Goal: Task Accomplishment & Management: Complete application form

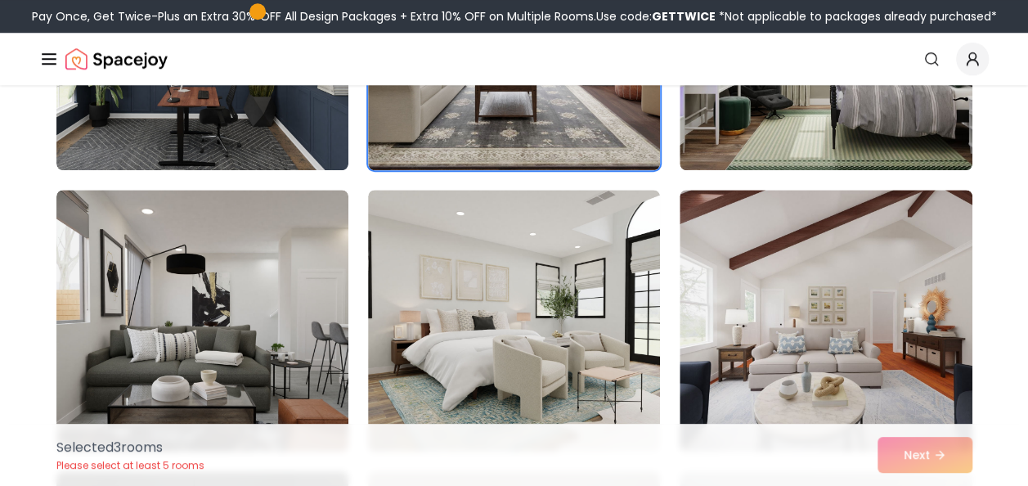
scroll to position [3761, 0]
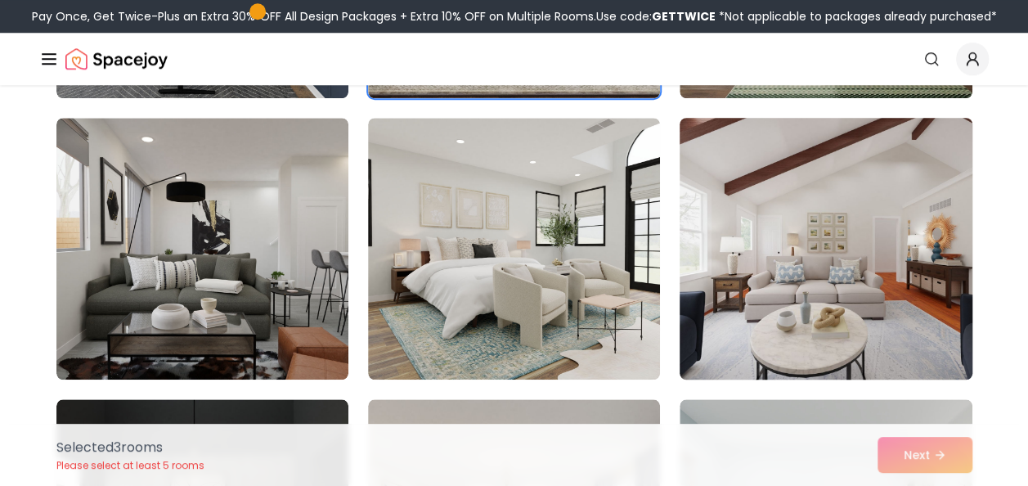
click at [868, 275] on img at bounding box center [825, 248] width 307 height 275
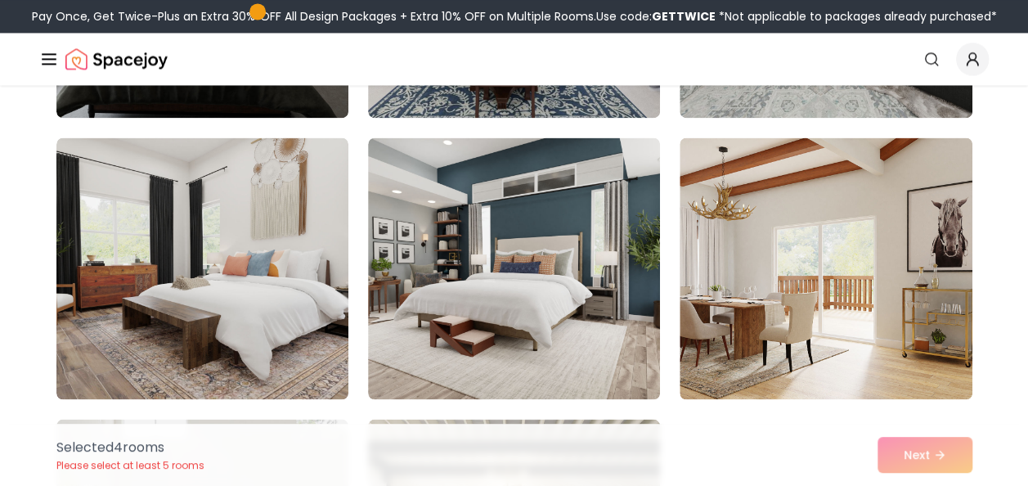
scroll to position [4334, 0]
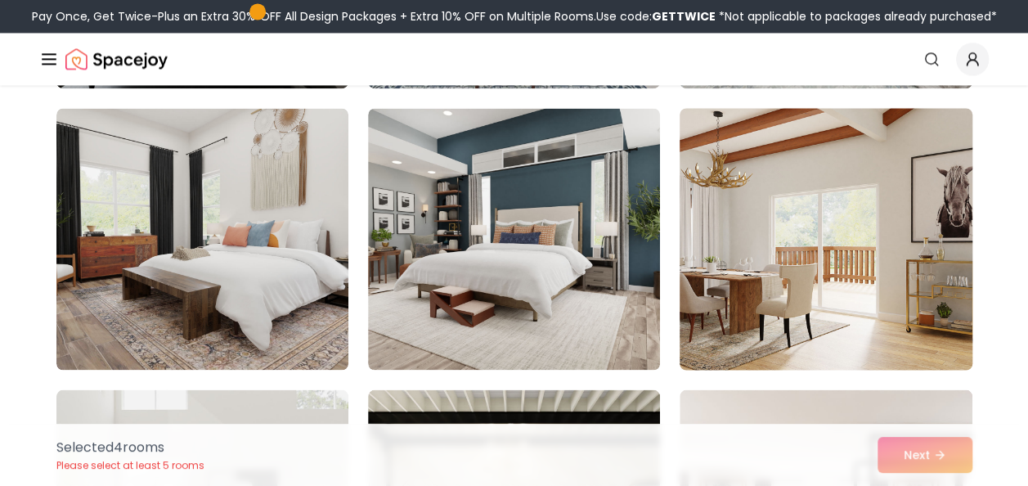
click at [819, 275] on img at bounding box center [825, 238] width 307 height 275
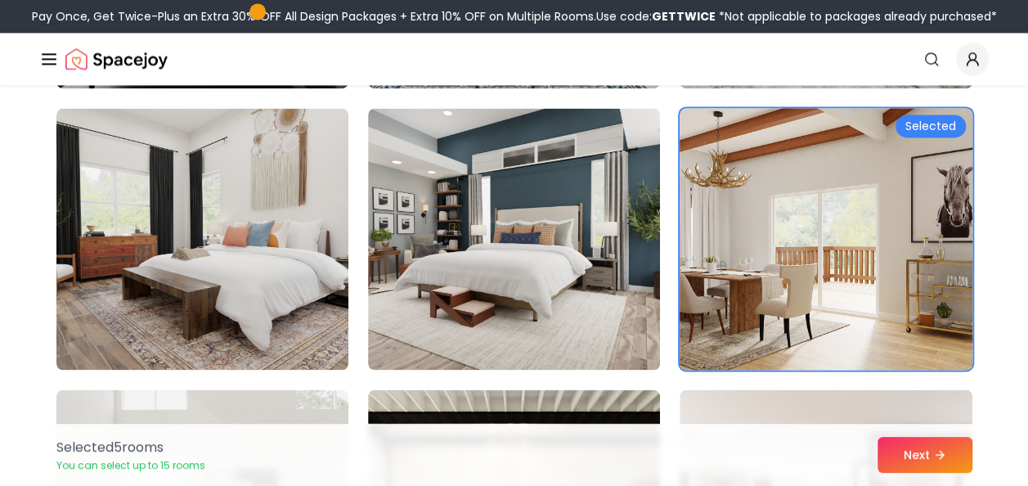
click at [819, 275] on img at bounding box center [825, 238] width 307 height 275
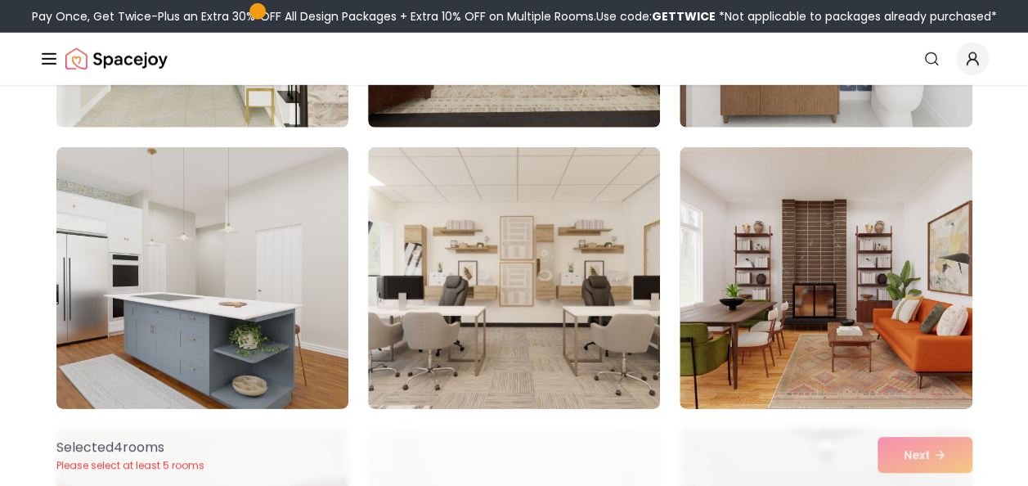
scroll to position [2332, 0]
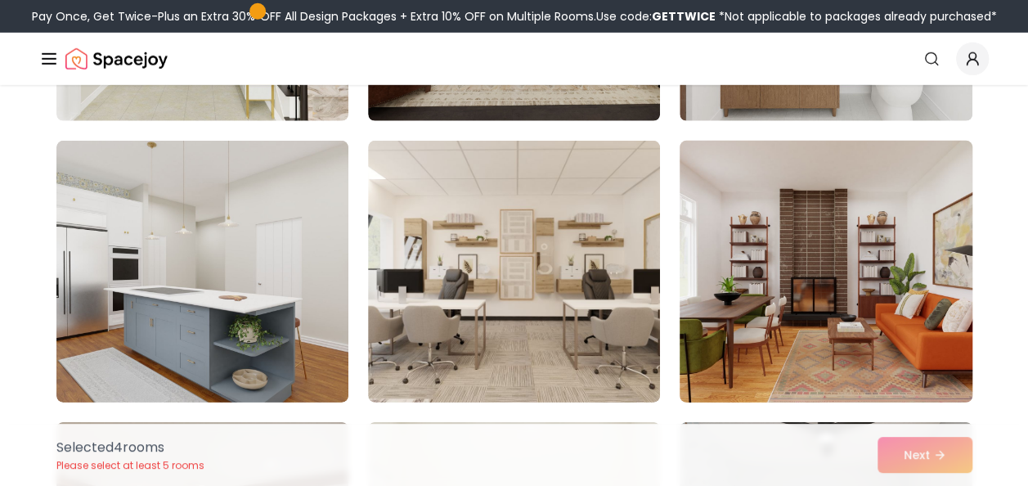
click at [872, 281] on img at bounding box center [825, 271] width 307 height 275
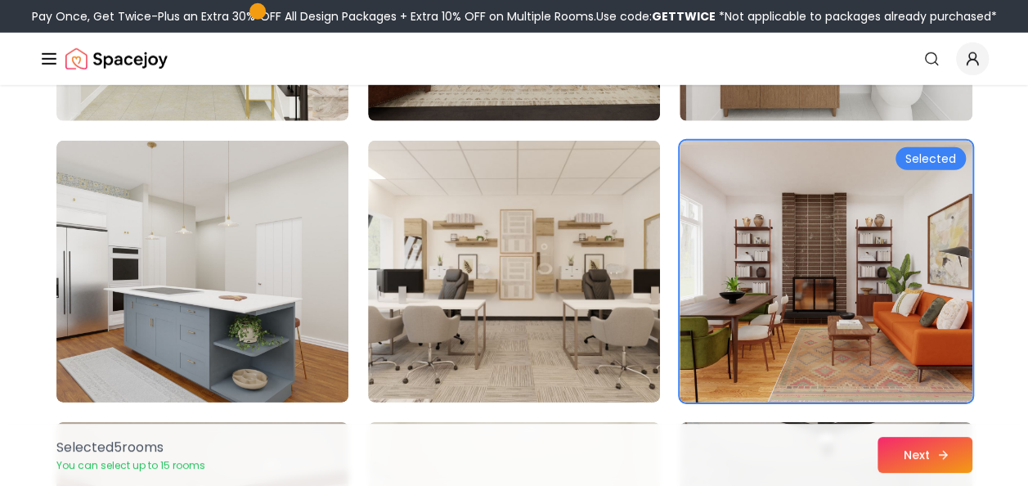
click at [919, 460] on button "Next" at bounding box center [924, 455] width 95 height 36
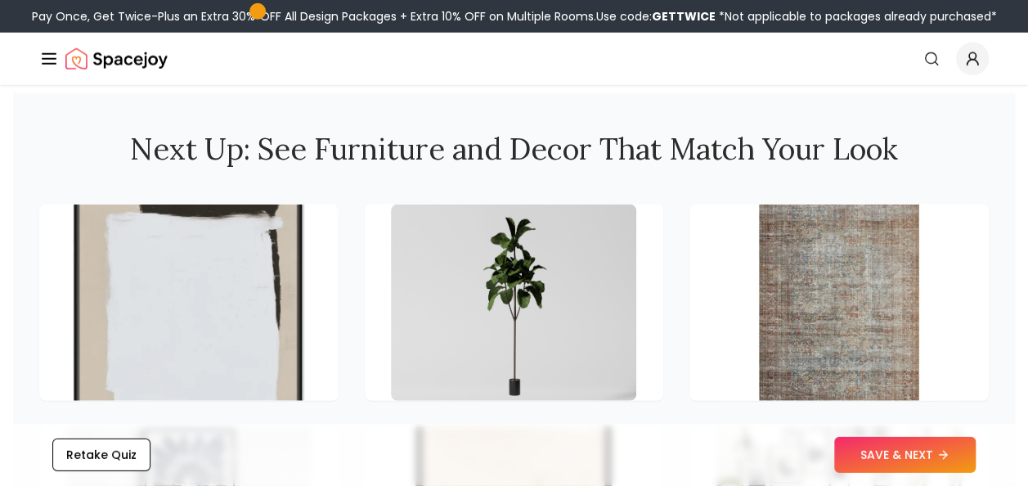
scroll to position [2208, 0]
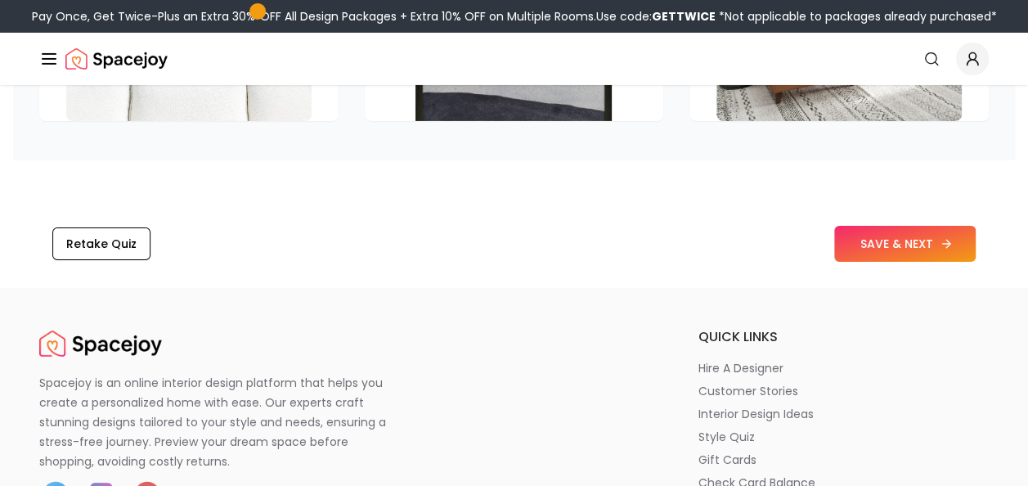
click at [929, 242] on button "SAVE & NEXT" at bounding box center [904, 244] width 141 height 36
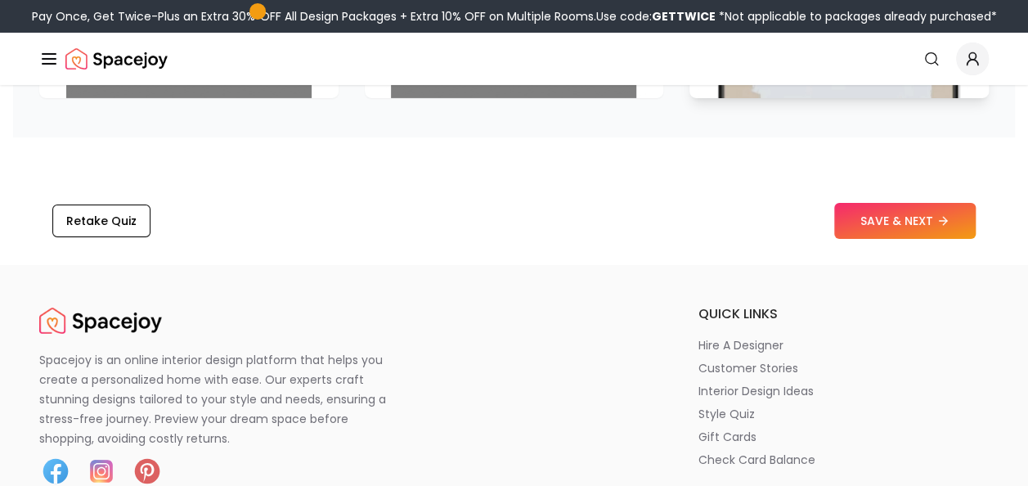
scroll to position [2476, 0]
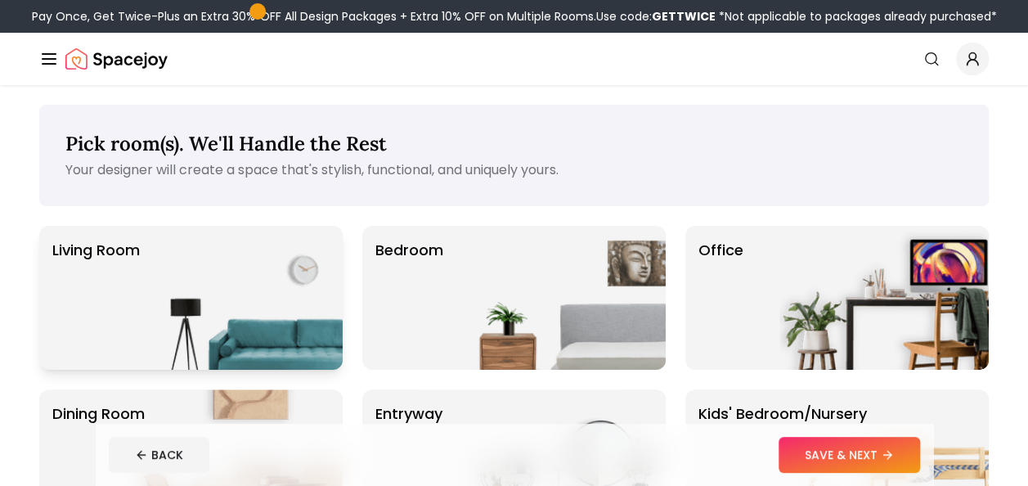
click at [165, 286] on img at bounding box center [237, 298] width 209 height 144
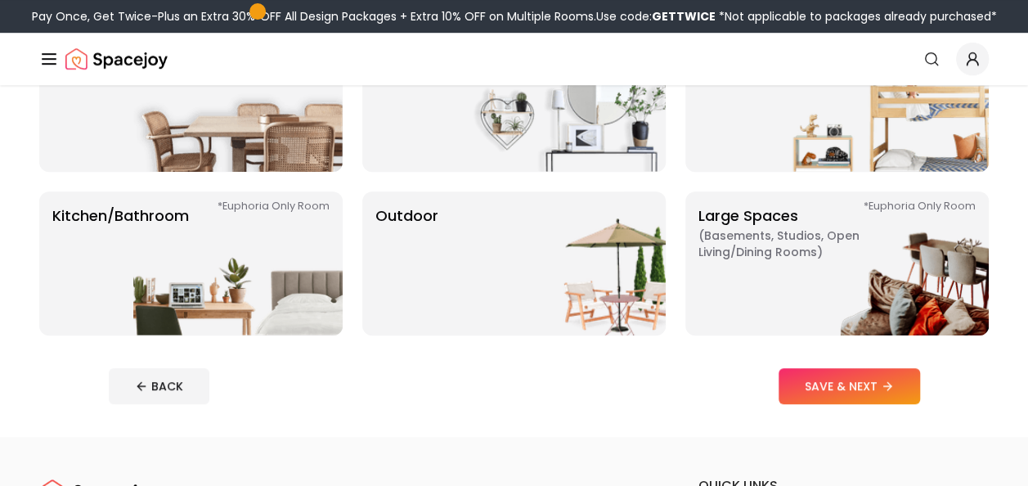
scroll to position [409, 0]
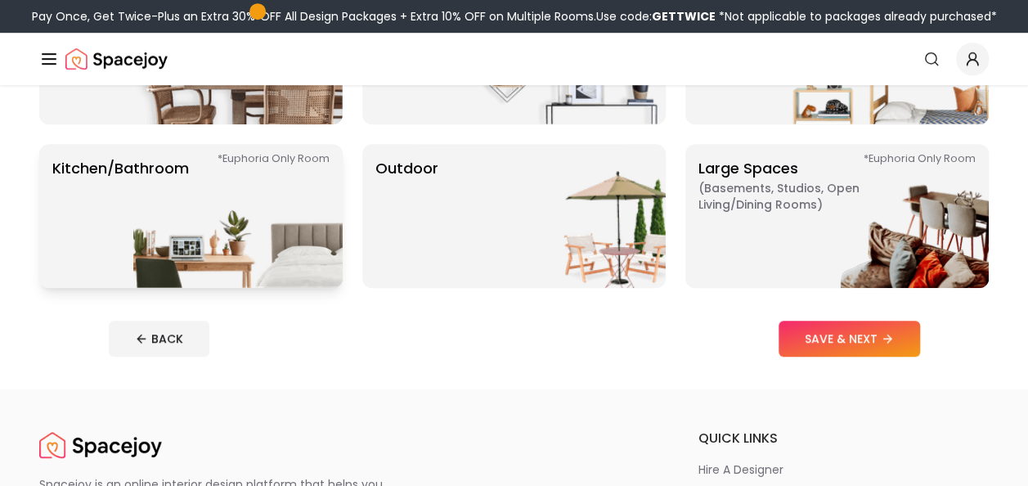
click at [222, 211] on img at bounding box center [237, 216] width 209 height 144
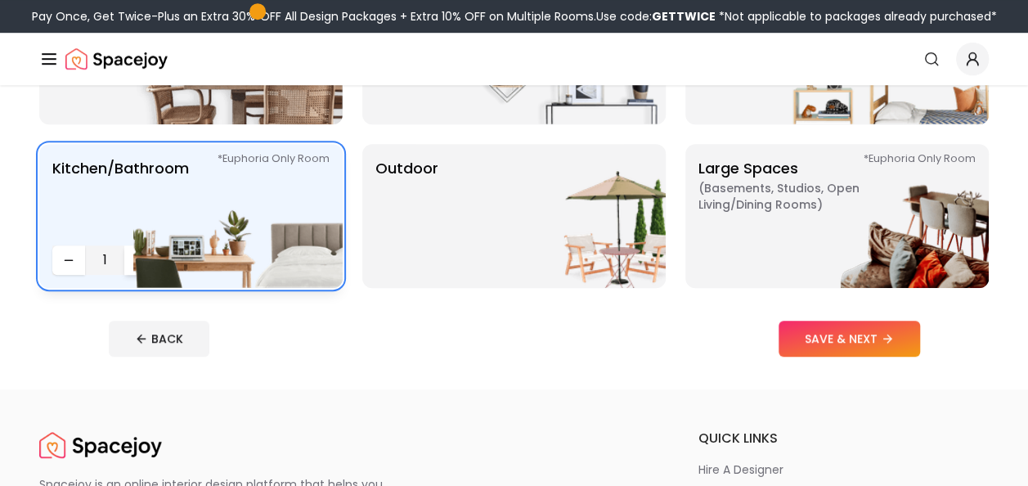
click at [131, 262] on button "Increase quantity" at bounding box center [140, 259] width 33 height 29
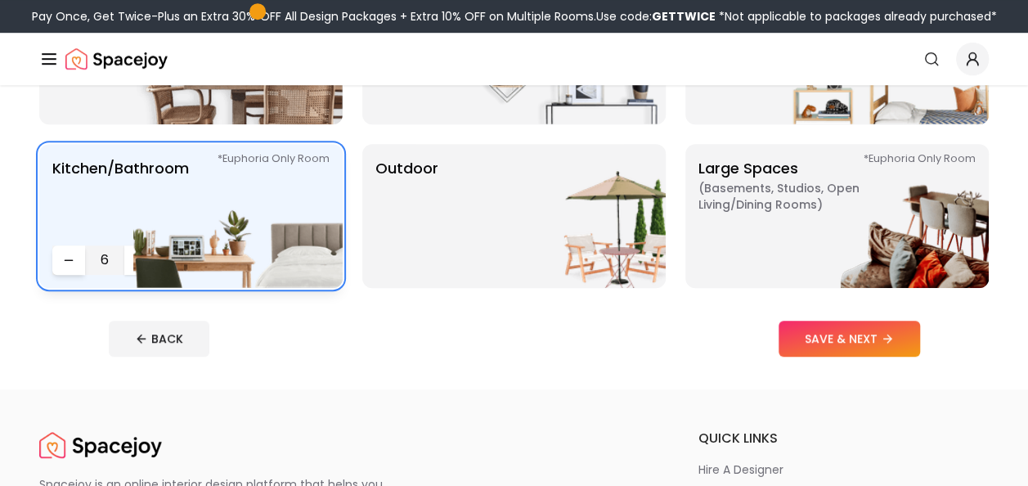
click at [61, 260] on button "Decrease quantity" at bounding box center [68, 259] width 33 height 29
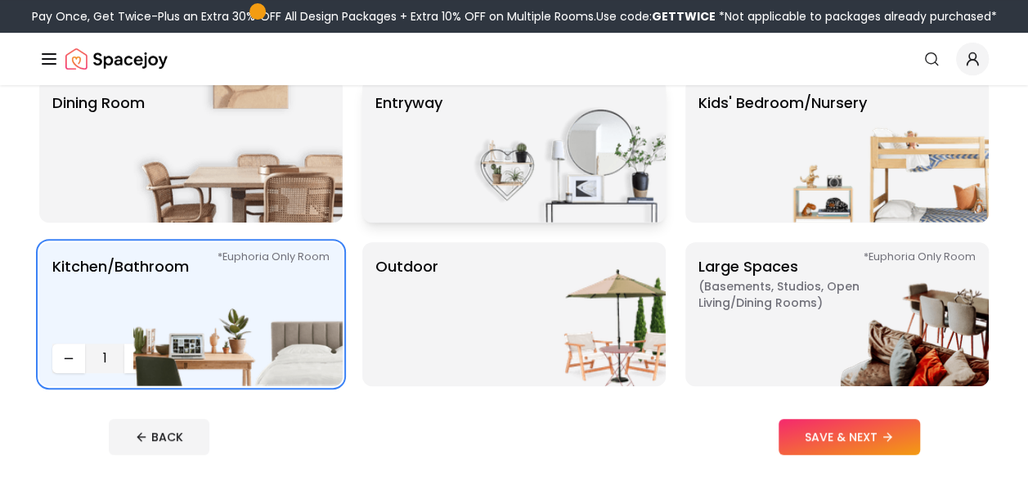
scroll to position [327, 0]
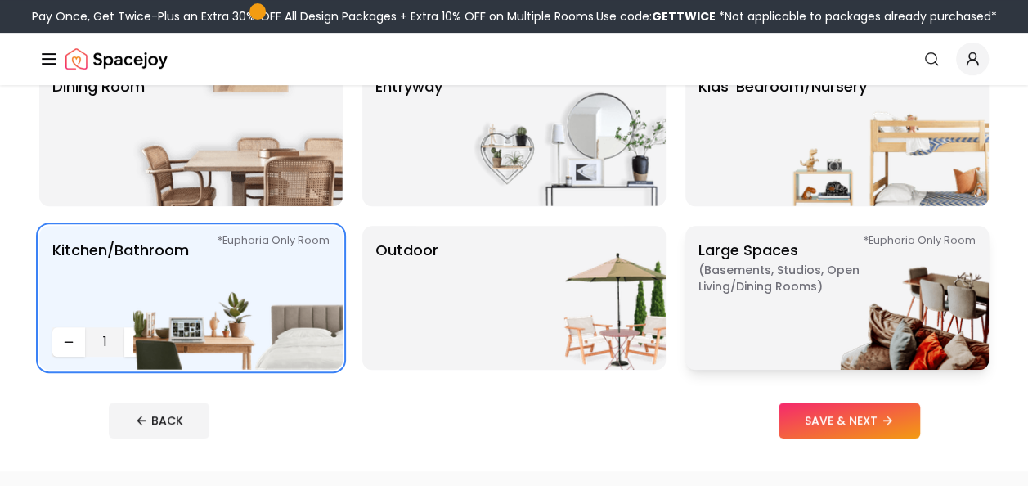
click at [780, 285] on img at bounding box center [883, 298] width 209 height 144
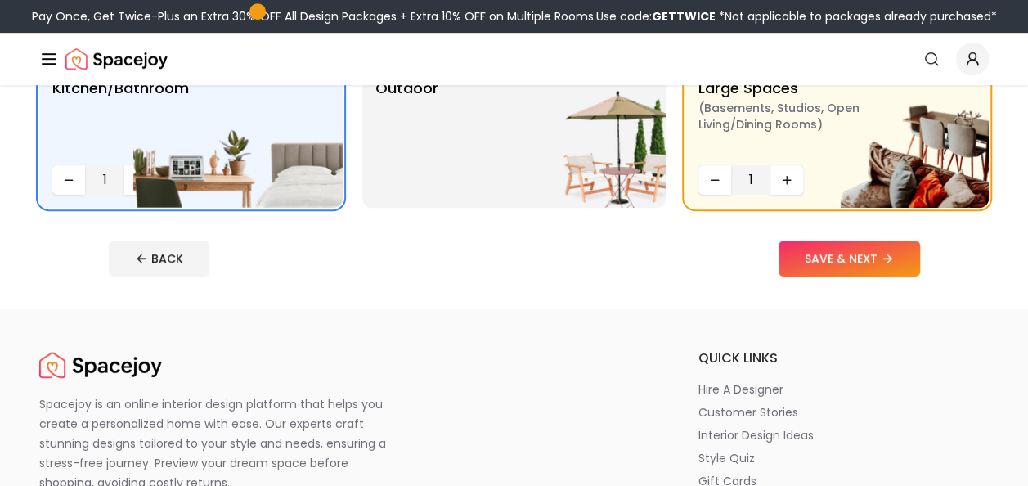
scroll to position [491, 0]
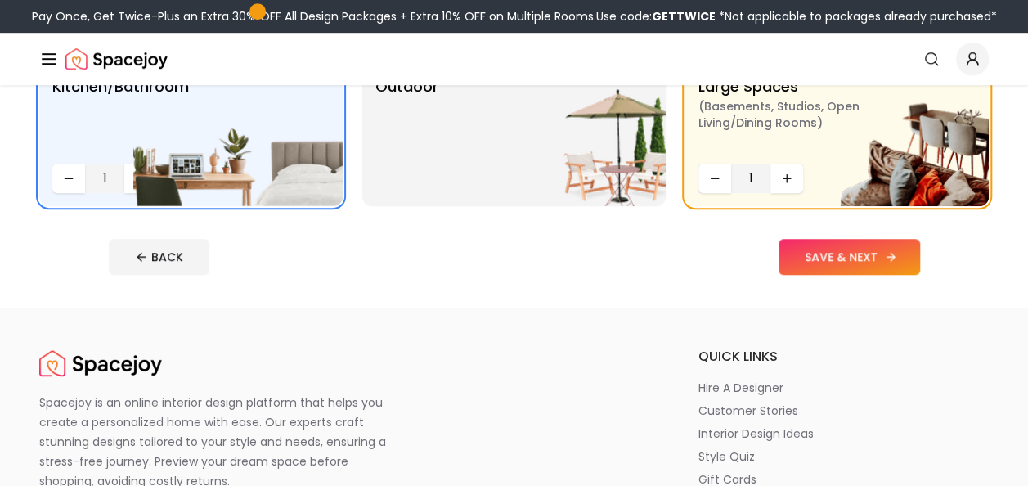
click at [848, 265] on button "SAVE & NEXT" at bounding box center [848, 257] width 141 height 36
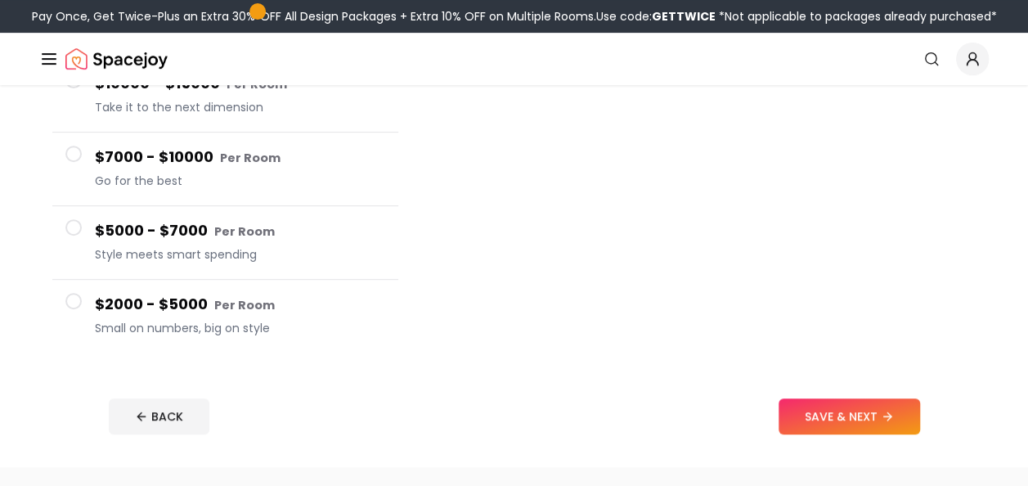
scroll to position [327, 0]
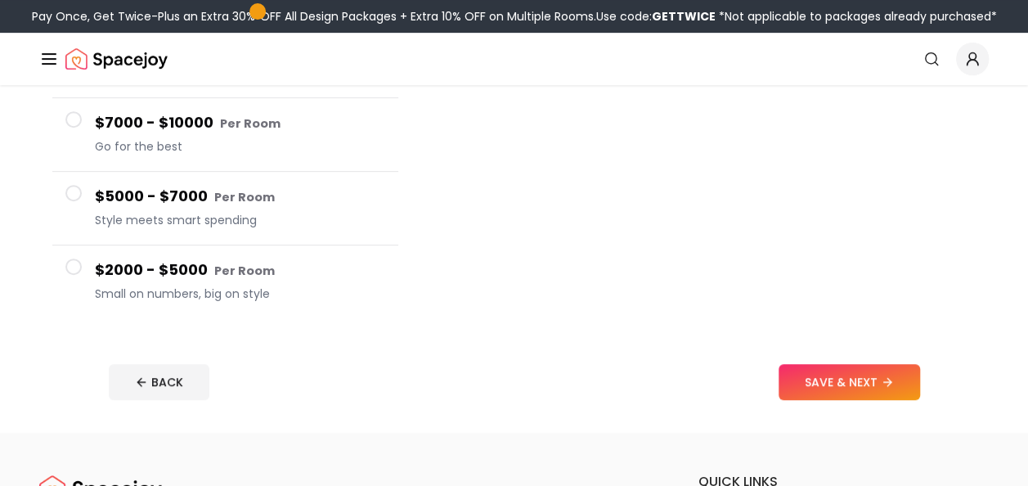
click at [135, 286] on span "Small on numbers, big on style" at bounding box center [240, 293] width 290 height 16
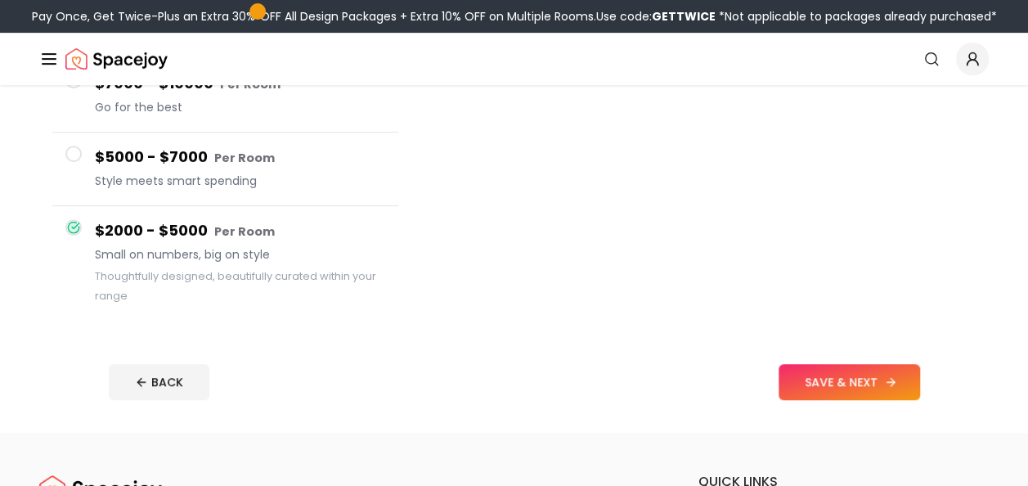
click at [834, 375] on button "SAVE & NEXT" at bounding box center [848, 382] width 141 height 36
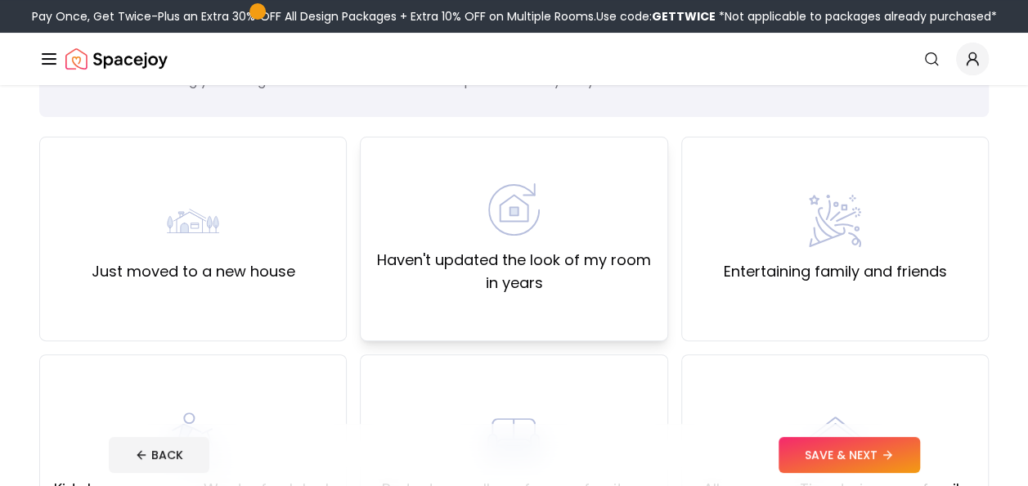
scroll to position [82, 0]
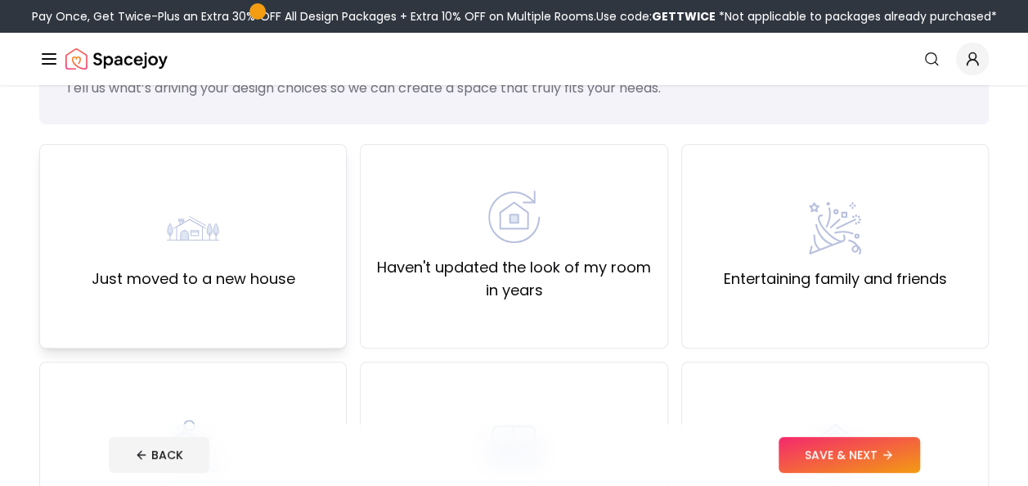
click at [229, 239] on div "Just moved to a new house" at bounding box center [194, 246] width 204 height 88
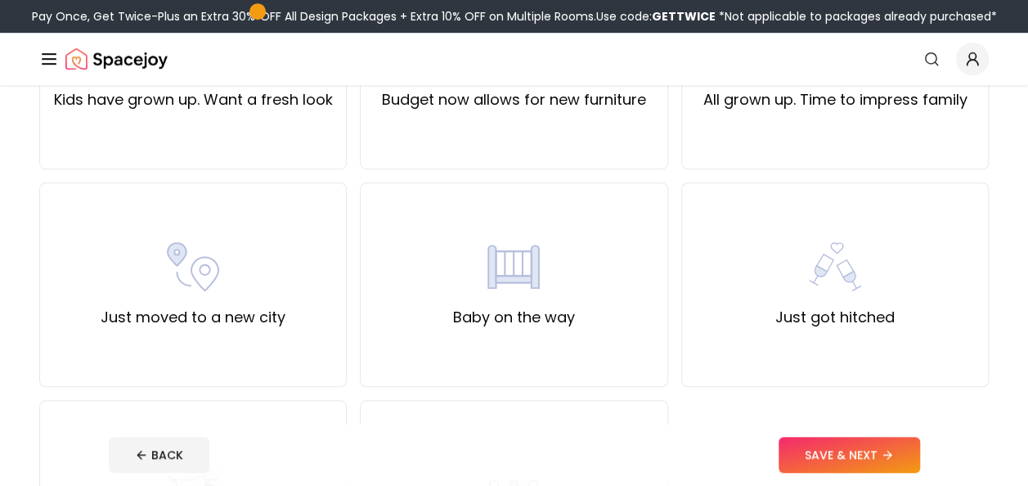
scroll to position [491, 0]
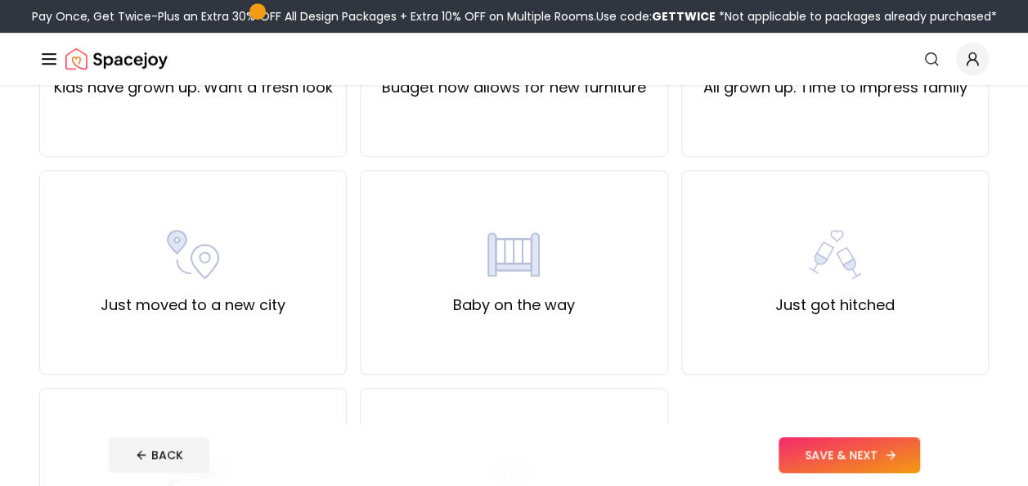
click at [875, 461] on button "SAVE & NEXT" at bounding box center [848, 455] width 141 height 36
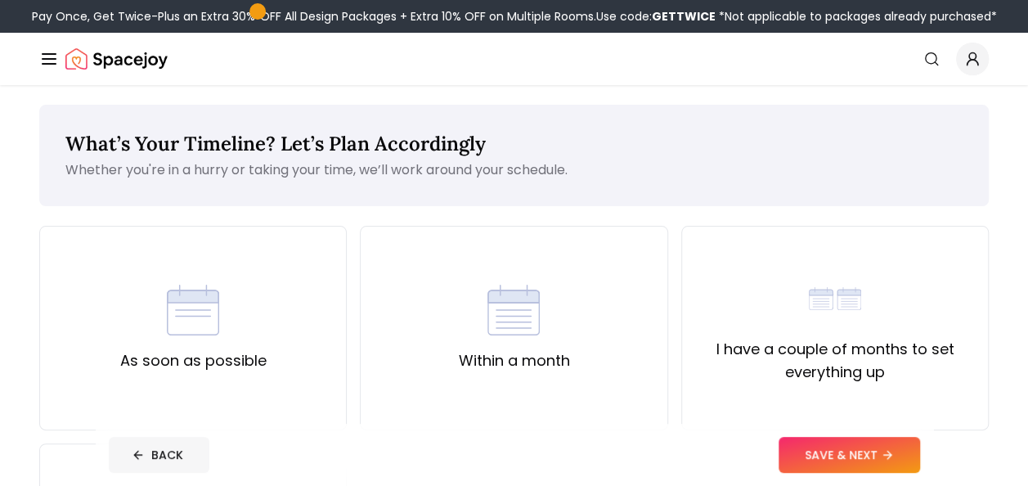
click at [193, 448] on button "BACK" at bounding box center [159, 455] width 101 height 36
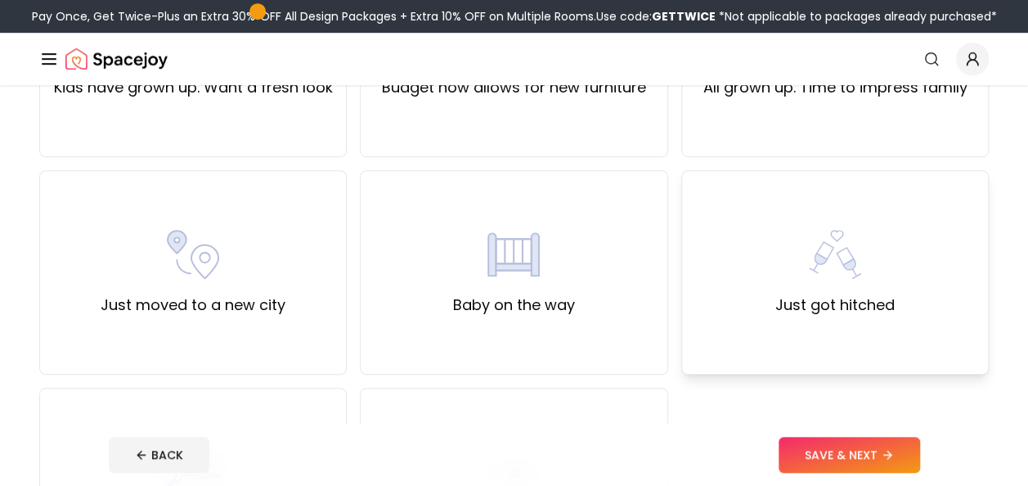
click at [906, 232] on div "Just got hitched" at bounding box center [834, 272] width 307 height 204
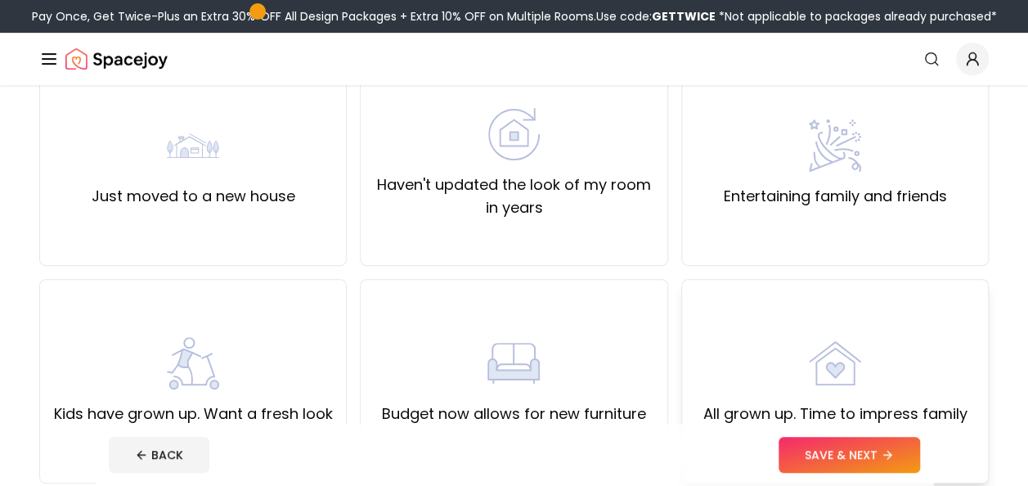
scroll to position [164, 0]
click at [190, 116] on div "Just moved to a new house" at bounding box center [192, 164] width 307 height 204
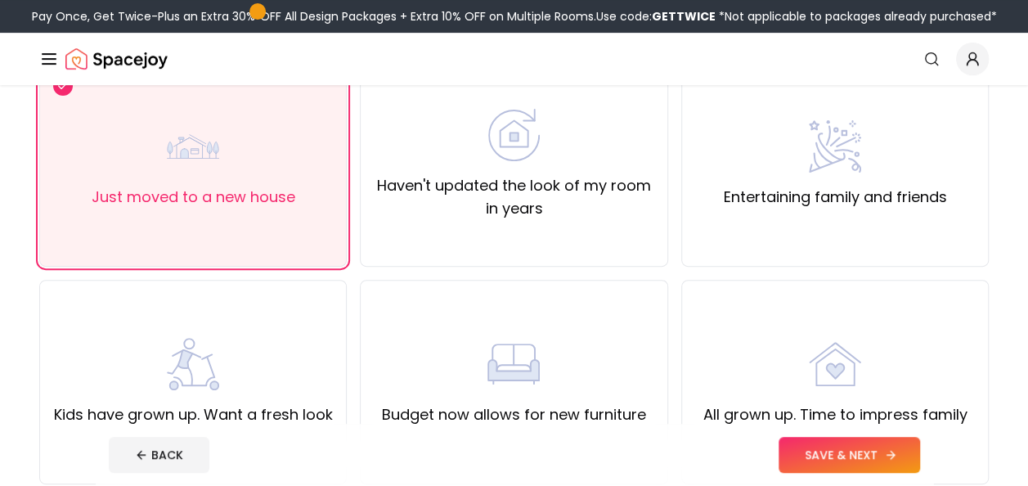
click at [834, 455] on button "SAVE & NEXT" at bounding box center [848, 455] width 141 height 36
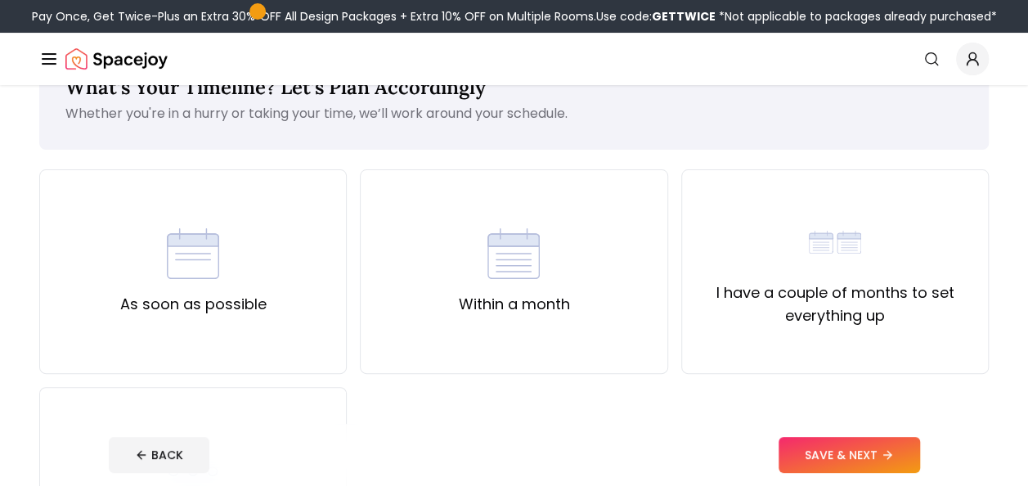
scroll to position [82, 0]
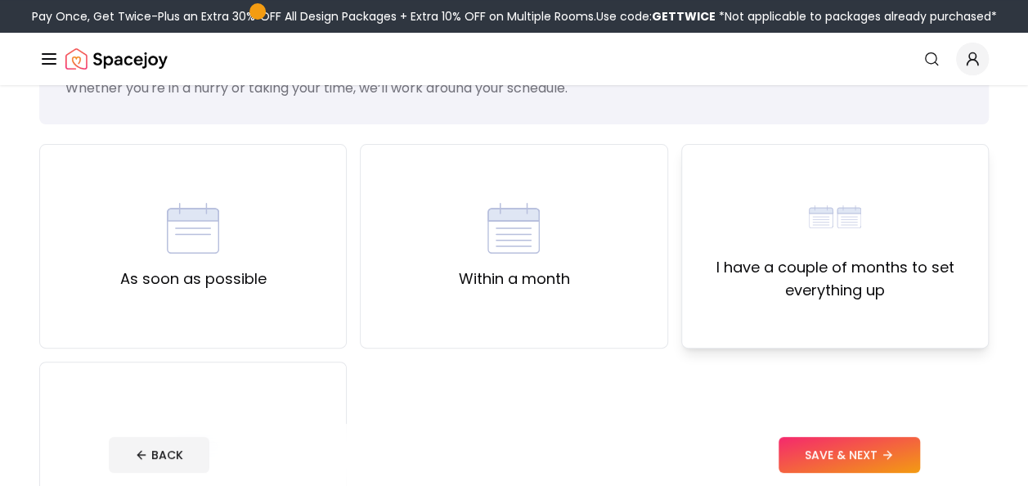
click at [922, 252] on div "I have a couple of months to set everything up" at bounding box center [835, 246] width 280 height 111
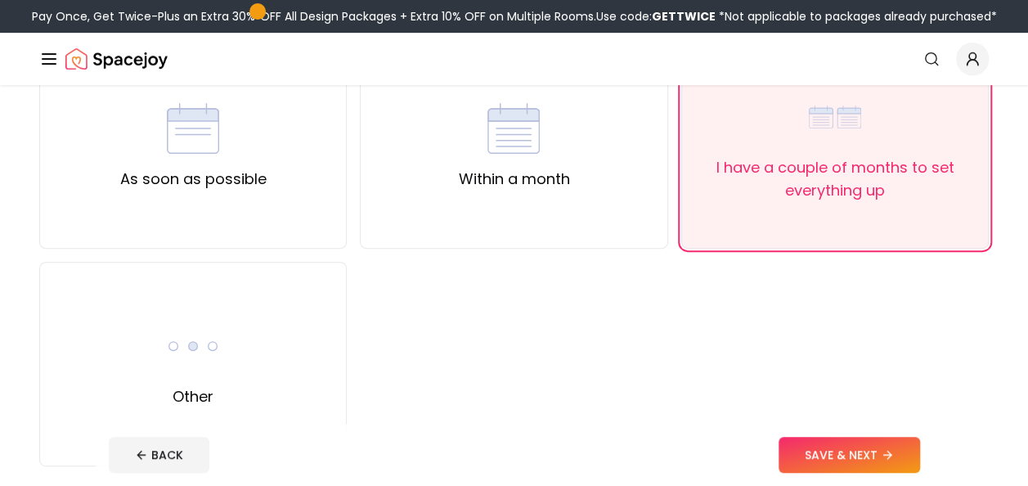
scroll to position [327, 0]
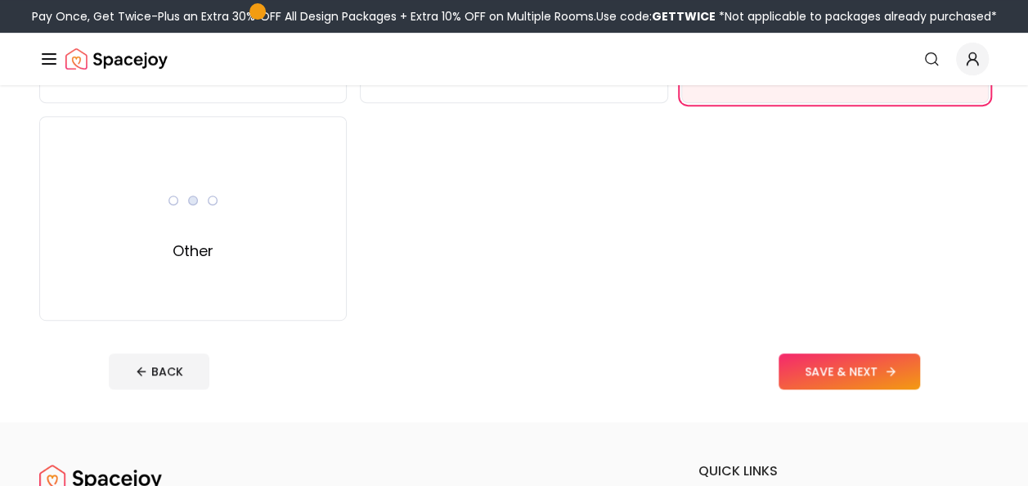
click at [893, 368] on icon at bounding box center [890, 371] width 13 height 13
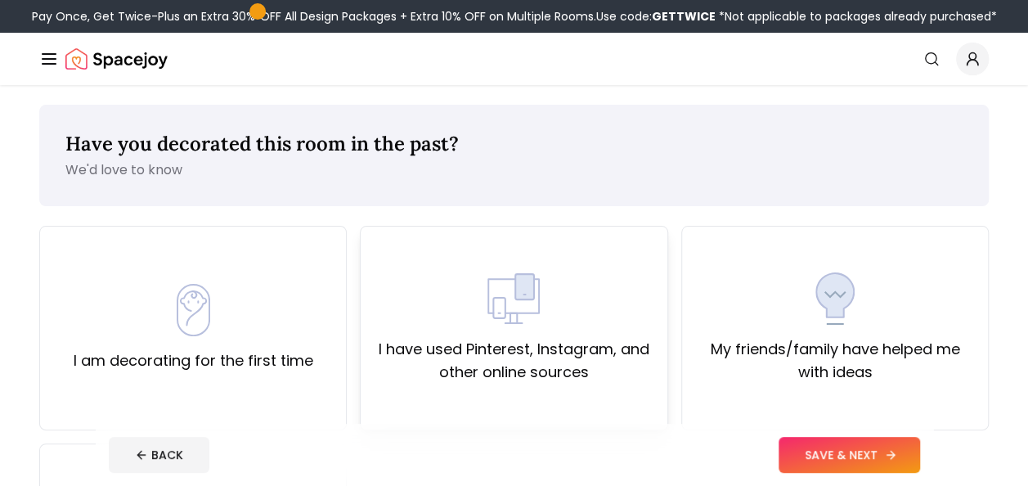
click at [505, 327] on div "I have used Pinterest, Instagram, and other online sources" at bounding box center [514, 327] width 280 height 111
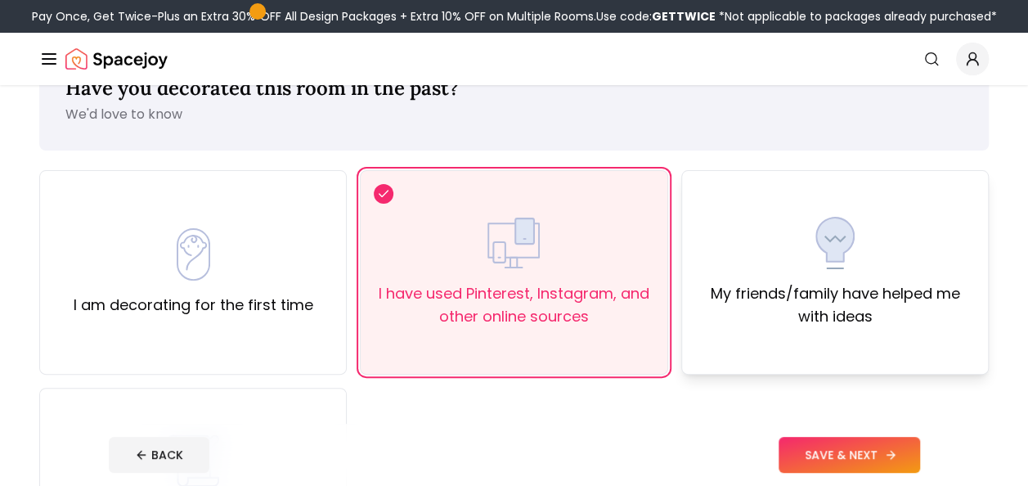
scroll to position [82, 0]
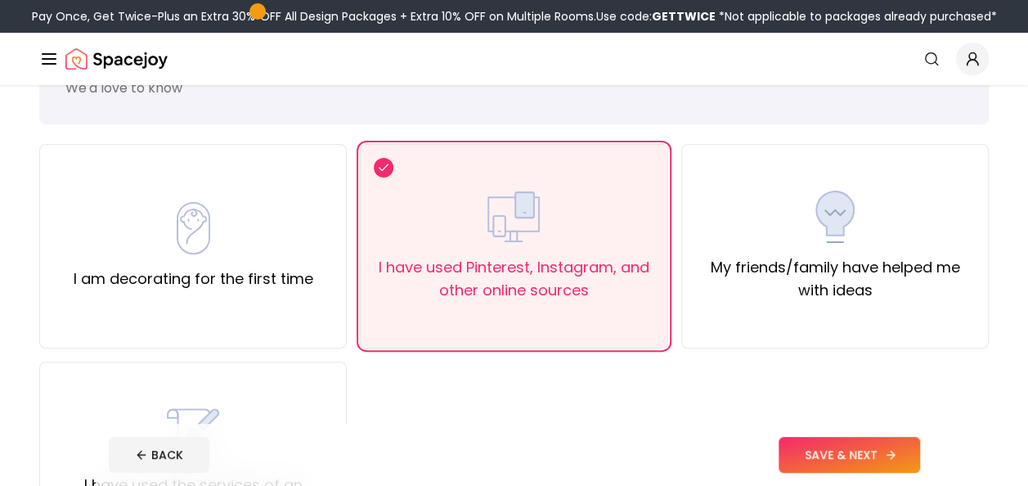
click at [829, 451] on button "SAVE & NEXT" at bounding box center [848, 455] width 141 height 36
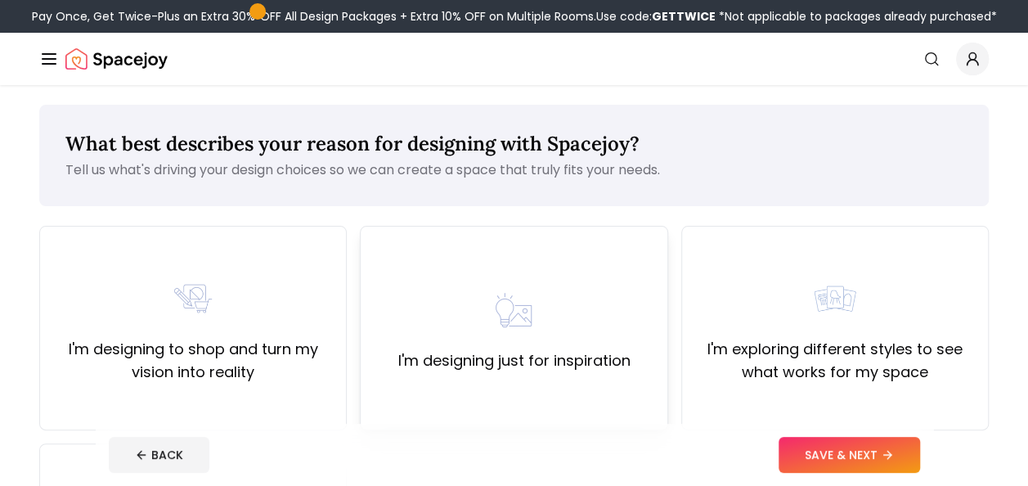
click at [584, 323] on div "I'm designing just for inspiration" at bounding box center [513, 328] width 232 height 88
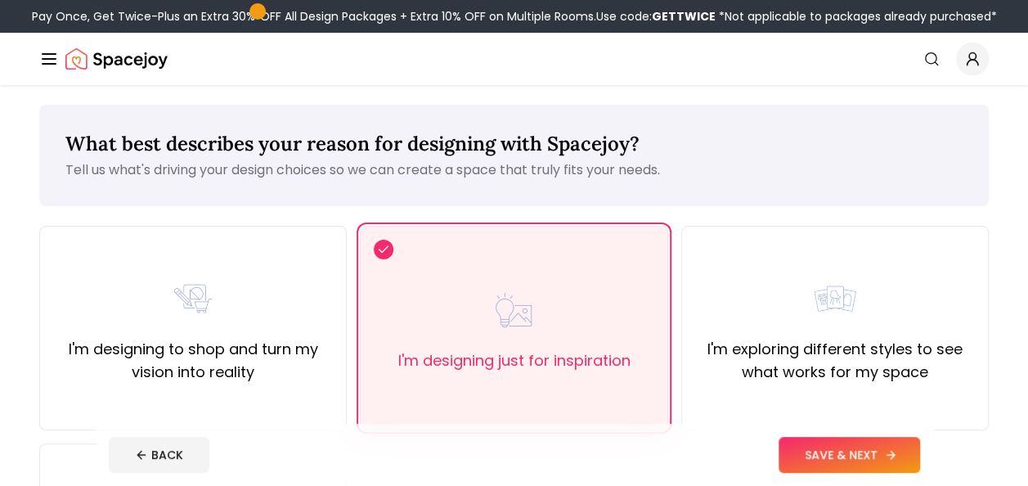
click at [820, 450] on button "SAVE & NEXT" at bounding box center [848, 455] width 141 height 36
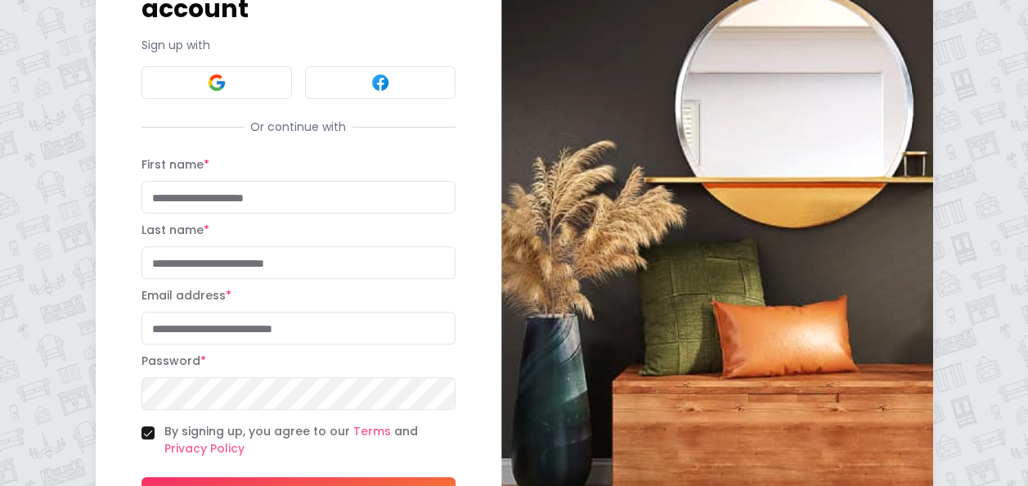
scroll to position [164, 0]
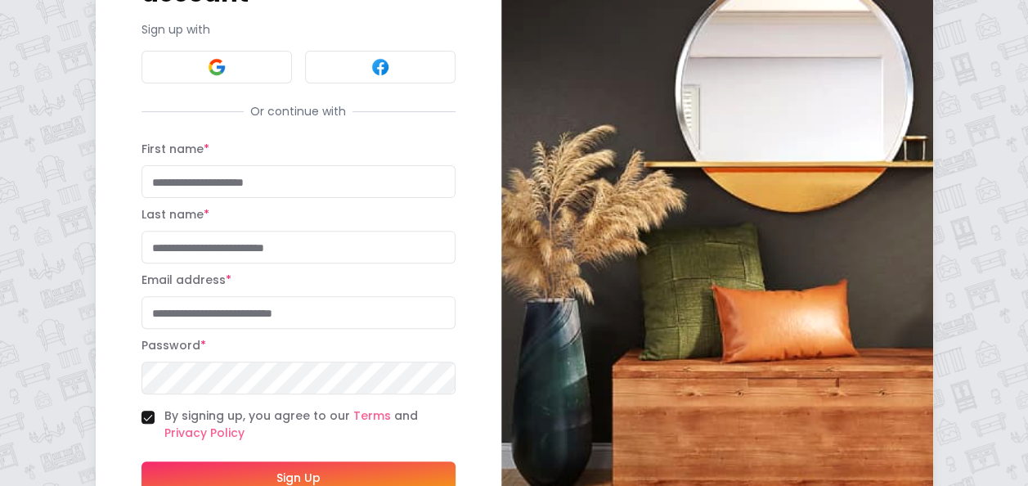
click at [298, 165] on input "First name *" at bounding box center [298, 181] width 314 height 33
type input "*****"
type input "******"
type input "**********"
click at [370, 461] on button "Sign Up" at bounding box center [298, 477] width 314 height 33
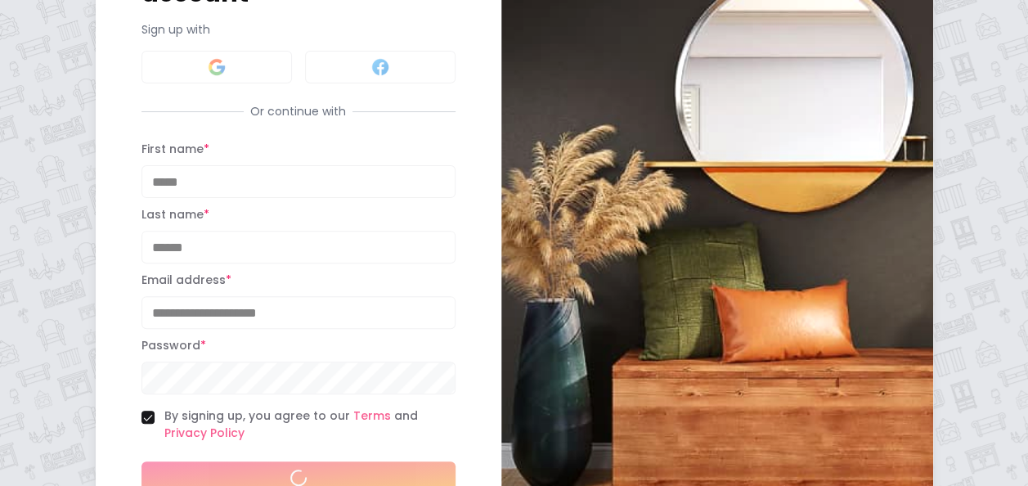
scroll to position [200, 0]
